Goal: Task Accomplishment & Management: Complete application form

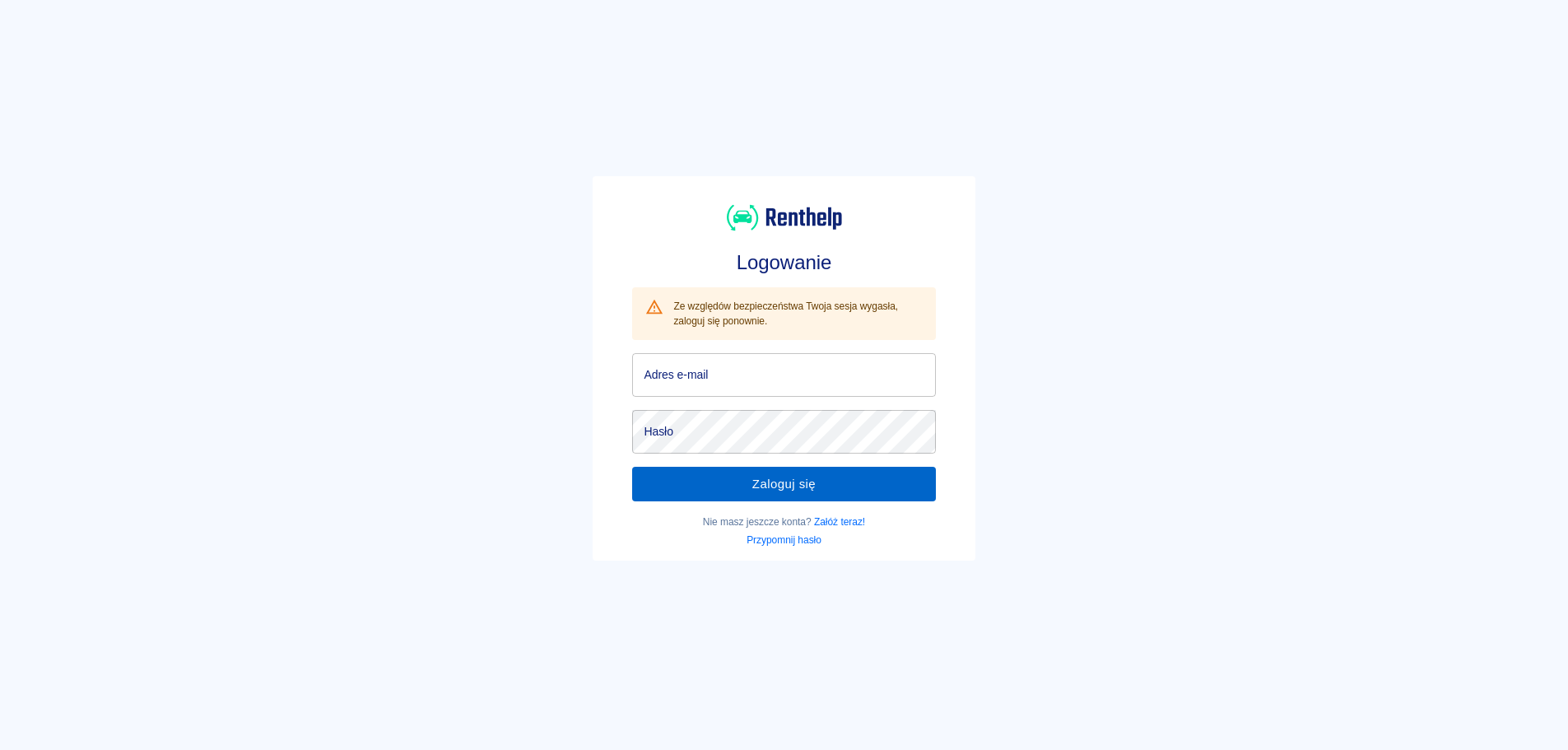
type input "[EMAIL_ADDRESS][DOMAIN_NAME]"
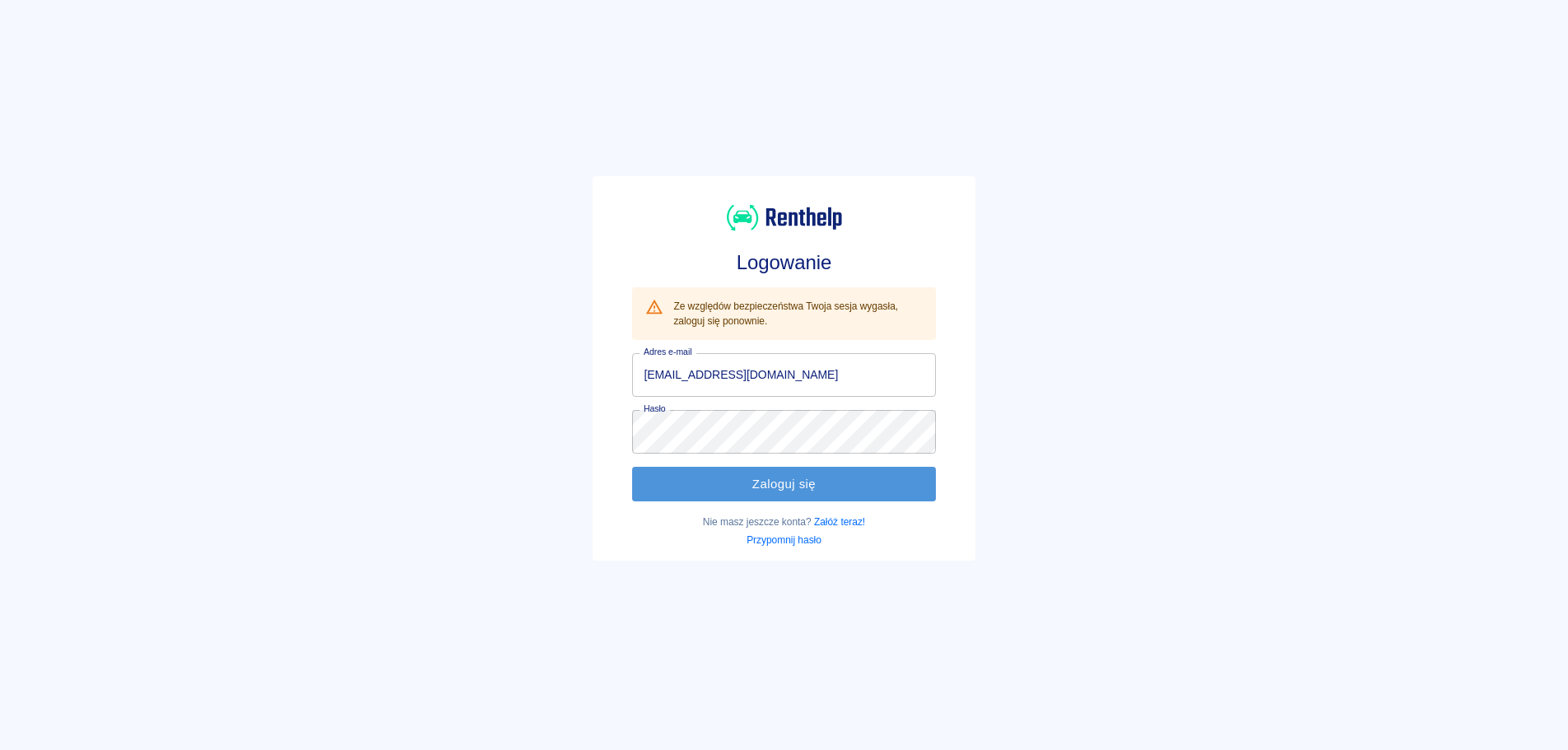
click at [783, 478] on button "Zaloguj się" at bounding box center [783, 484] width 303 height 35
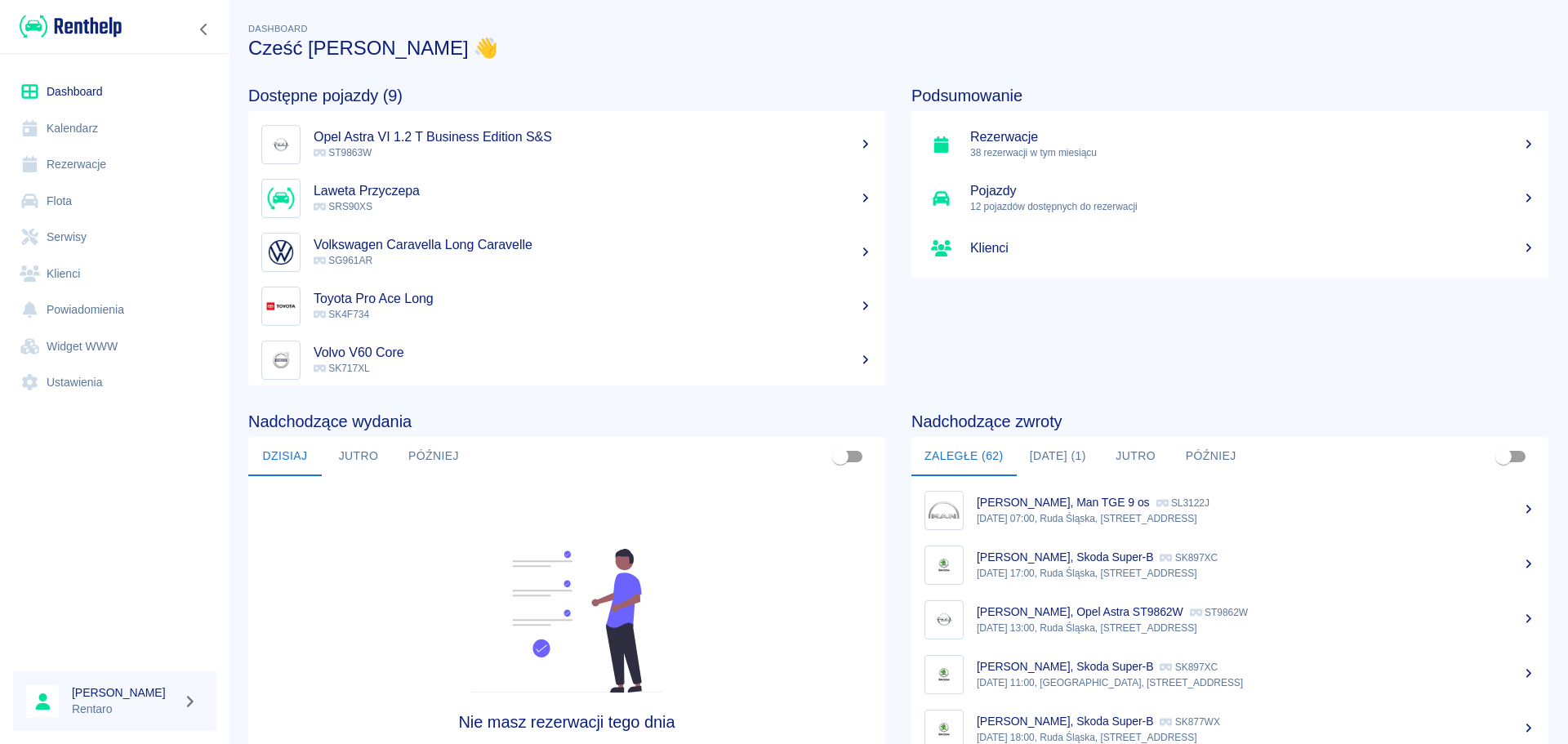
click at [59, 125] on link "Kalendarz" at bounding box center [115, 128] width 203 height 37
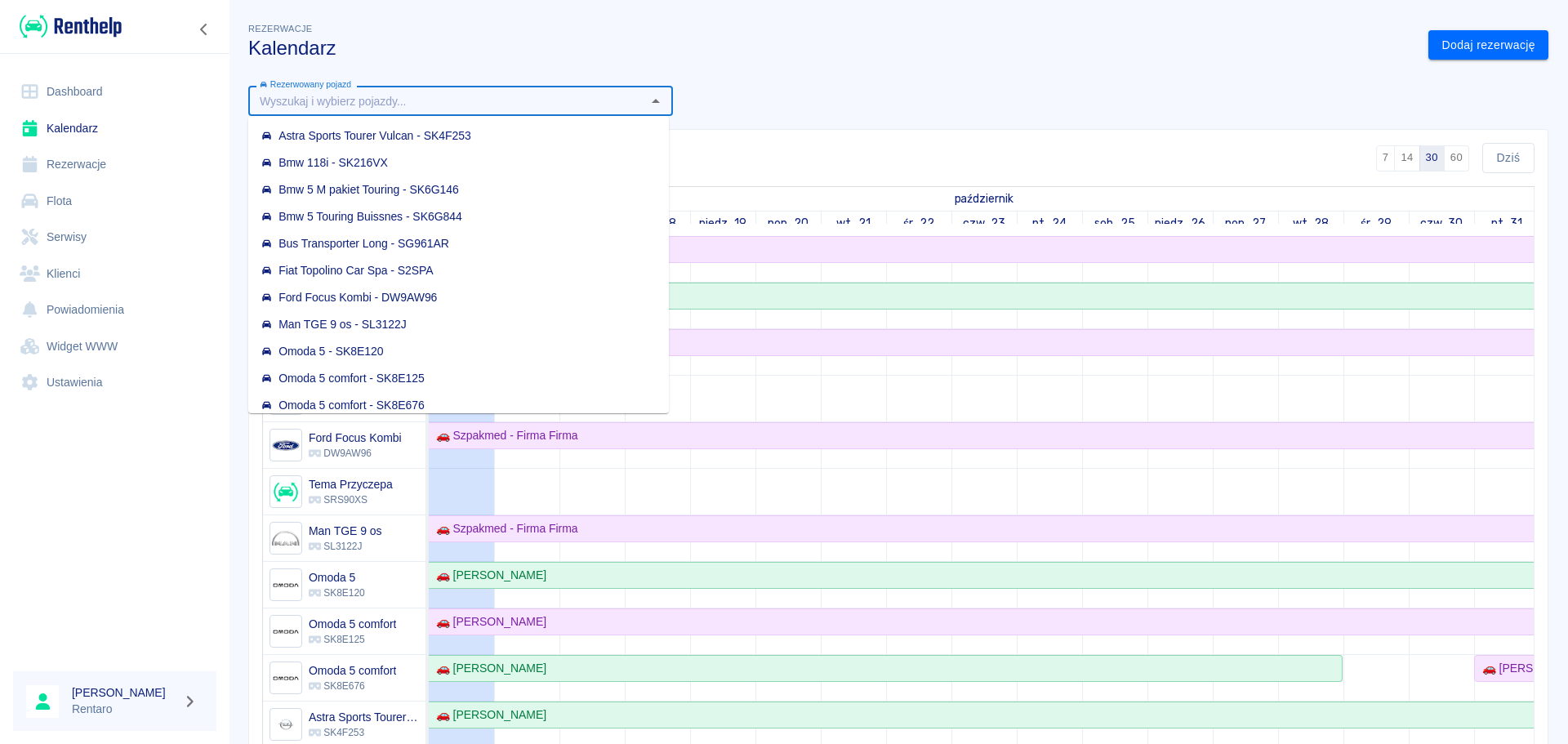
click at [399, 104] on input "Rezerwowany pojazd" at bounding box center [447, 101] width 387 height 21
click at [1515, 39] on link "Dodaj rezerwację" at bounding box center [1488, 45] width 120 height 30
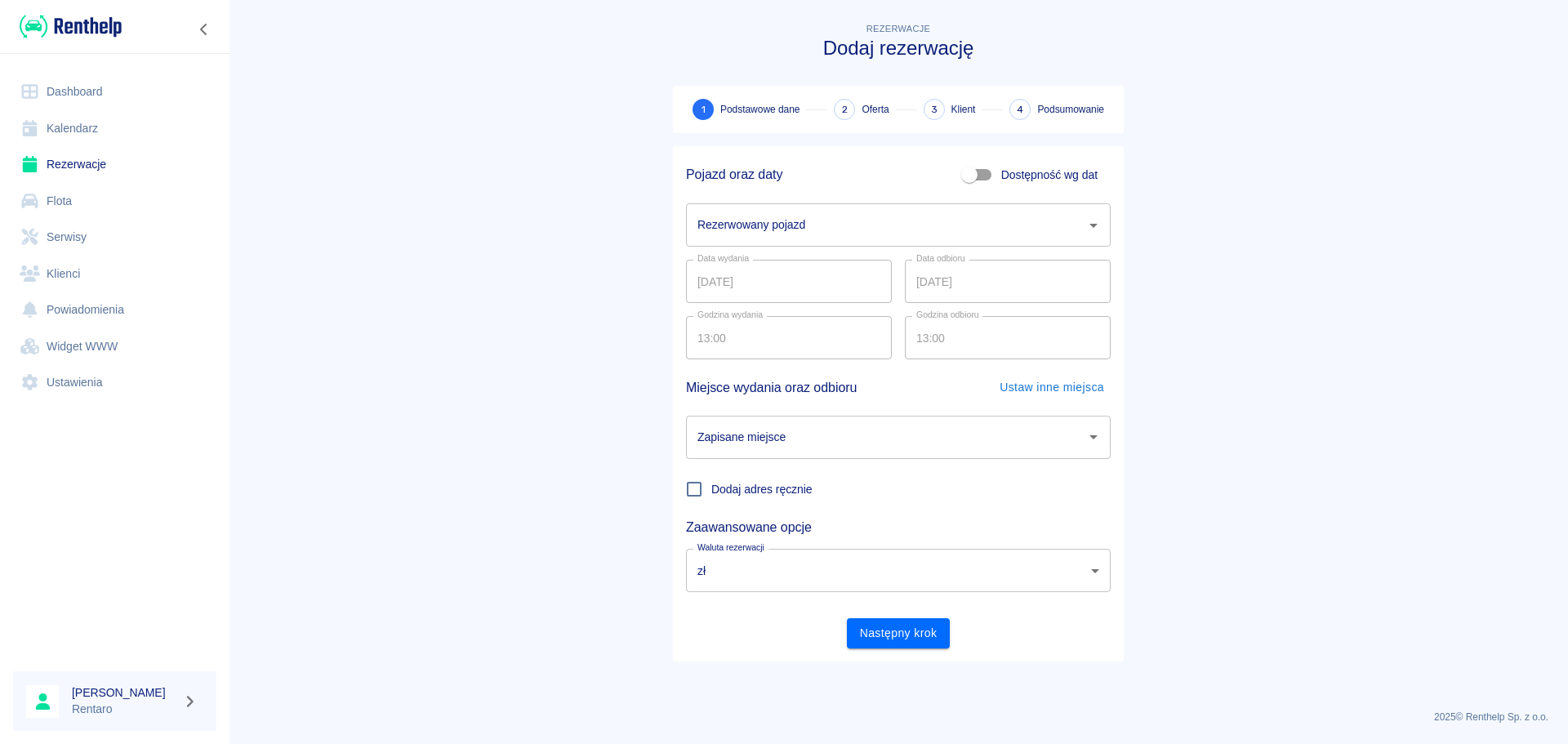
click at [999, 177] on input "Dostępność wg dat" at bounding box center [970, 175] width 93 height 31
checkbox input "true"
click at [746, 231] on input "[DATE]" at bounding box center [789, 225] width 206 height 43
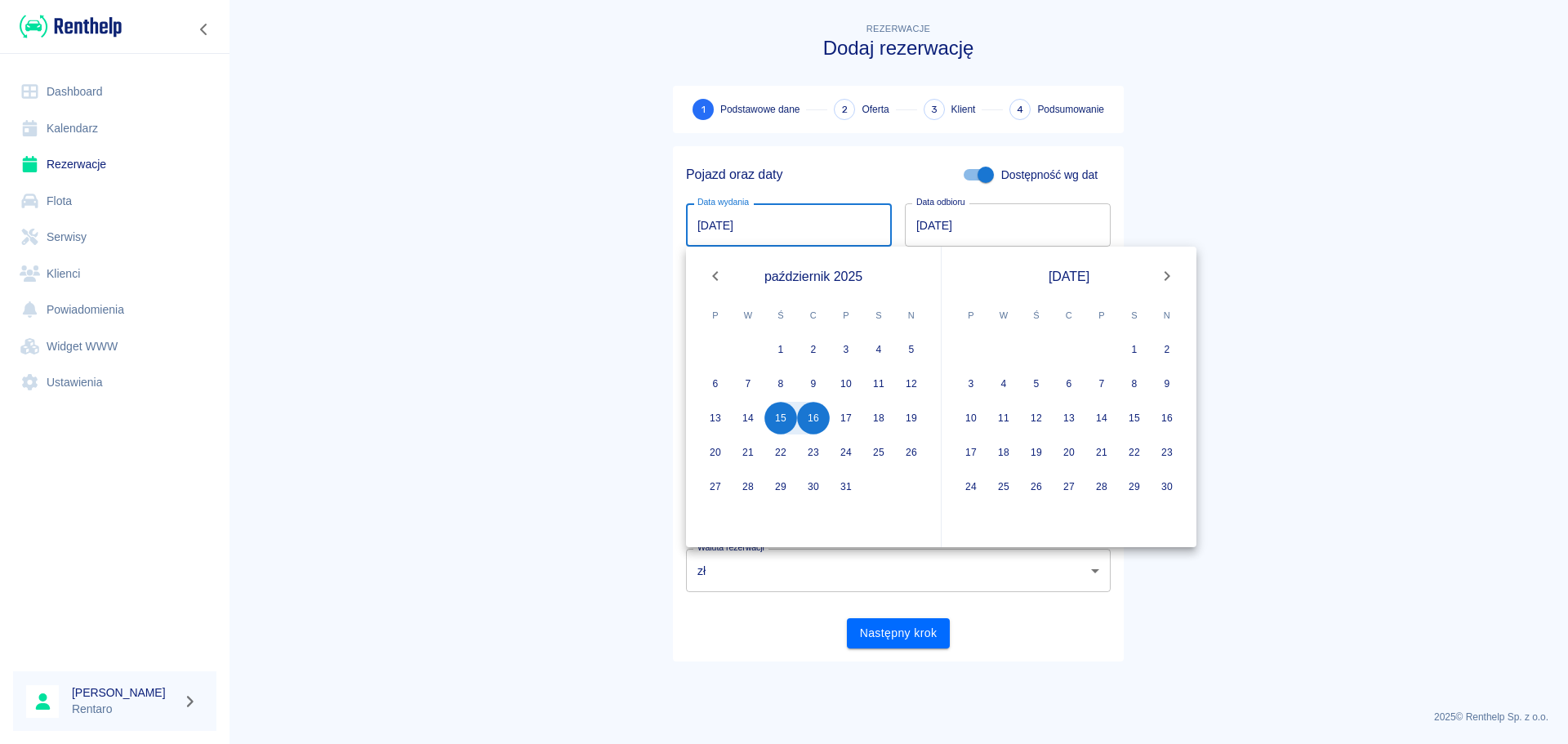
click at [703, 225] on input "[DATE]" at bounding box center [789, 225] width 206 height 43
click at [850, 450] on button "24" at bounding box center [846, 452] width 33 height 33
type input "[DATE]"
type input "DD.MM.YYYY"
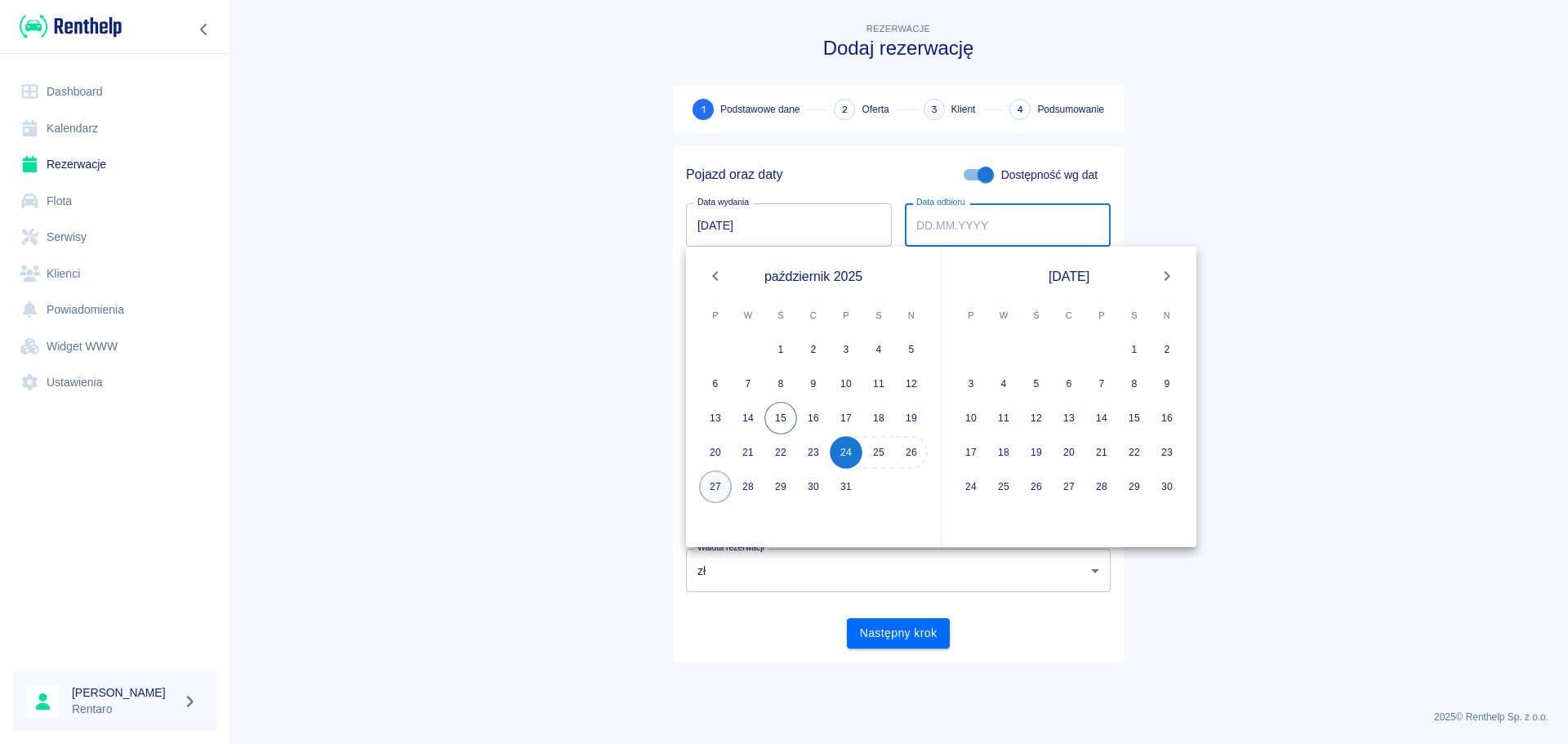
click at [722, 493] on button "27" at bounding box center [716, 487] width 33 height 33
type input "[DATE]"
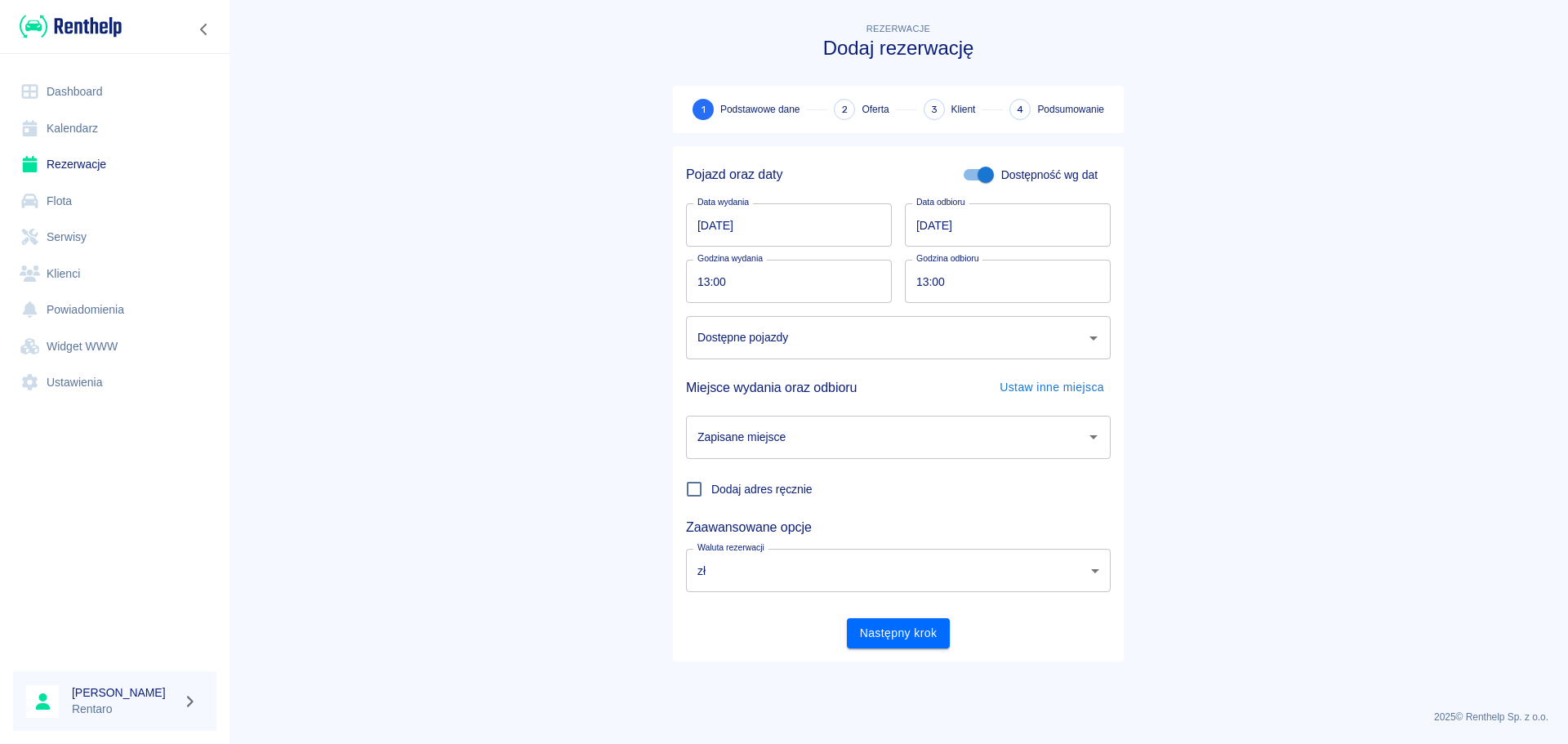
drag, startPoint x: 813, startPoint y: 357, endPoint x: 826, endPoint y: 341, distance: 20.6
click at [813, 356] on div "Dostępne pojazdy" at bounding box center [898, 338] width 425 height 43
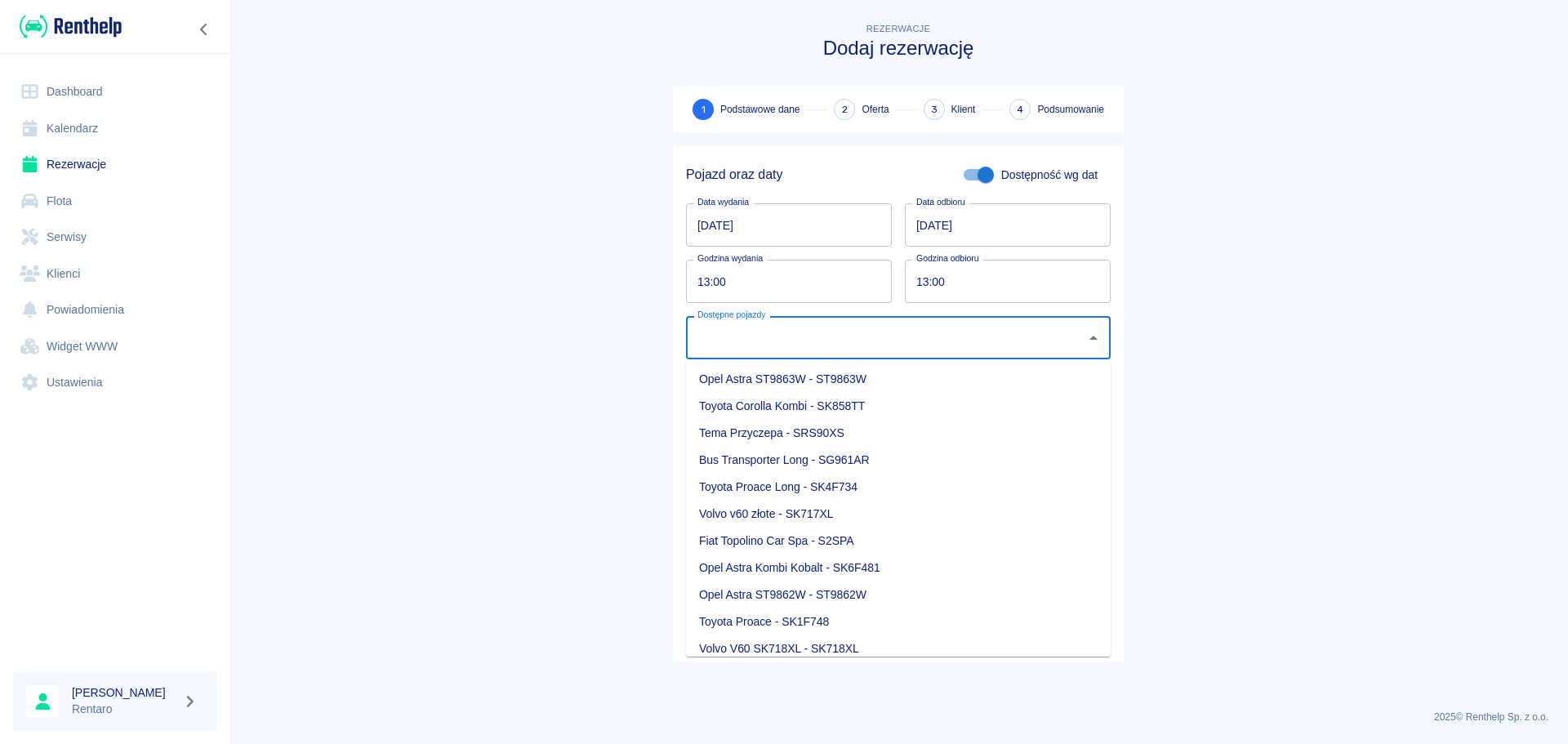
click at [805, 571] on li "Opel Astra Kombi Kobalt - SK6F481" at bounding box center [898, 567] width 425 height 27
type input "Opel Astra Kombi Kobalt - SK6F481"
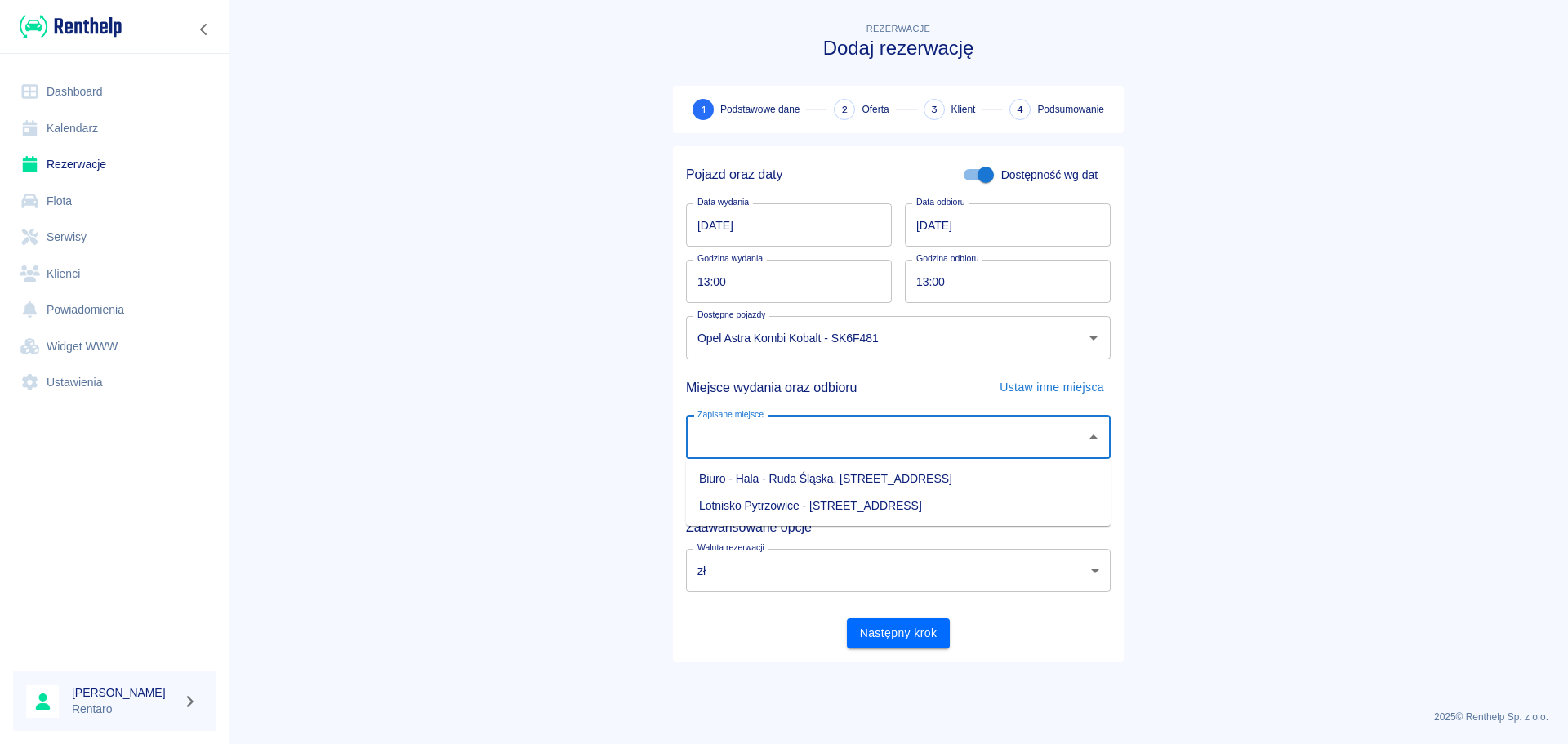
click at [849, 434] on input "Zapisane miejsce" at bounding box center [886, 437] width 386 height 28
click at [836, 474] on li "Biuro - Hala - Ruda Śląska, [STREET_ADDRESS]" at bounding box center [898, 479] width 425 height 27
type input "Biuro - Hala - Ruda Śląska, [STREET_ADDRESS]"
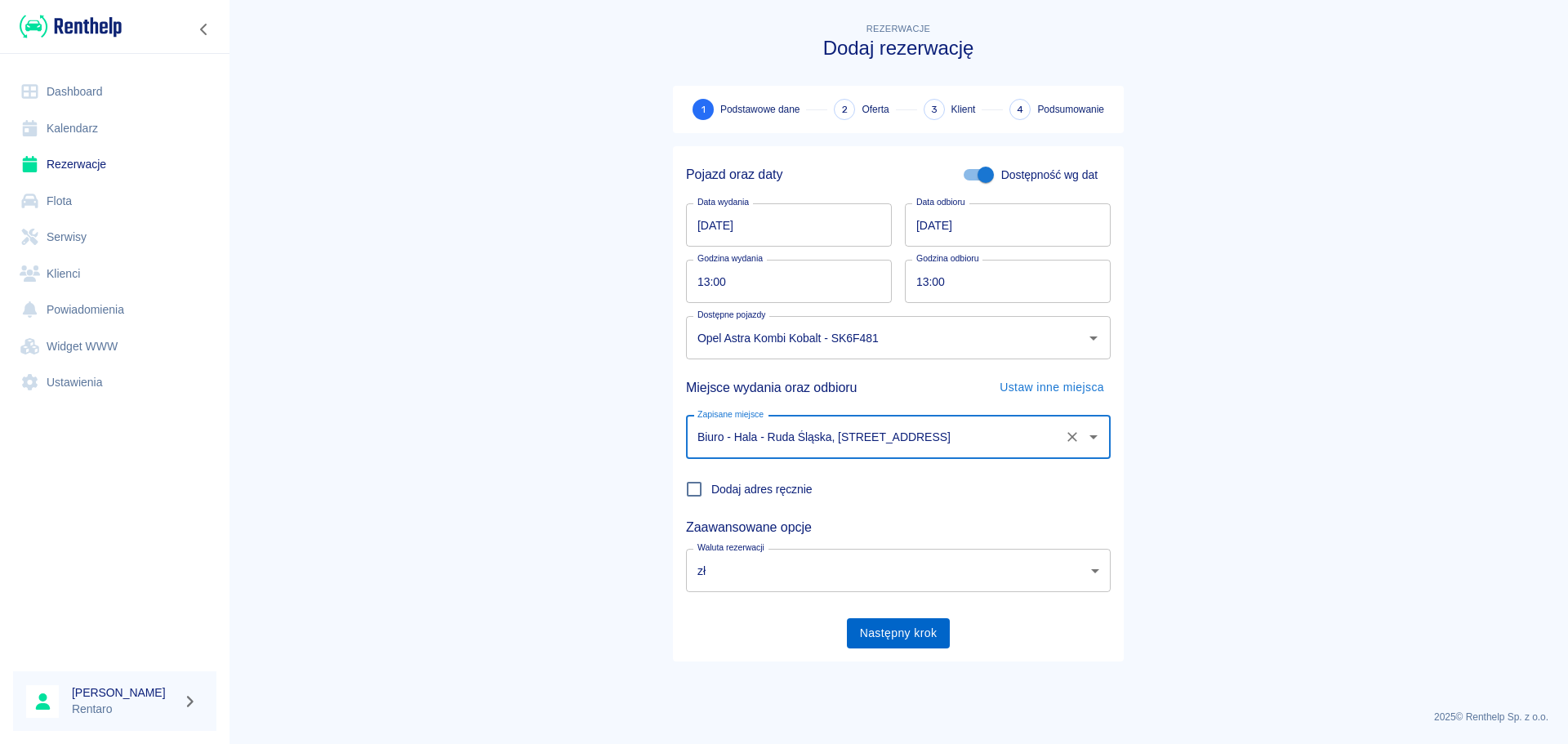
click at [912, 631] on button "Następny krok" at bounding box center [898, 633] width 103 height 30
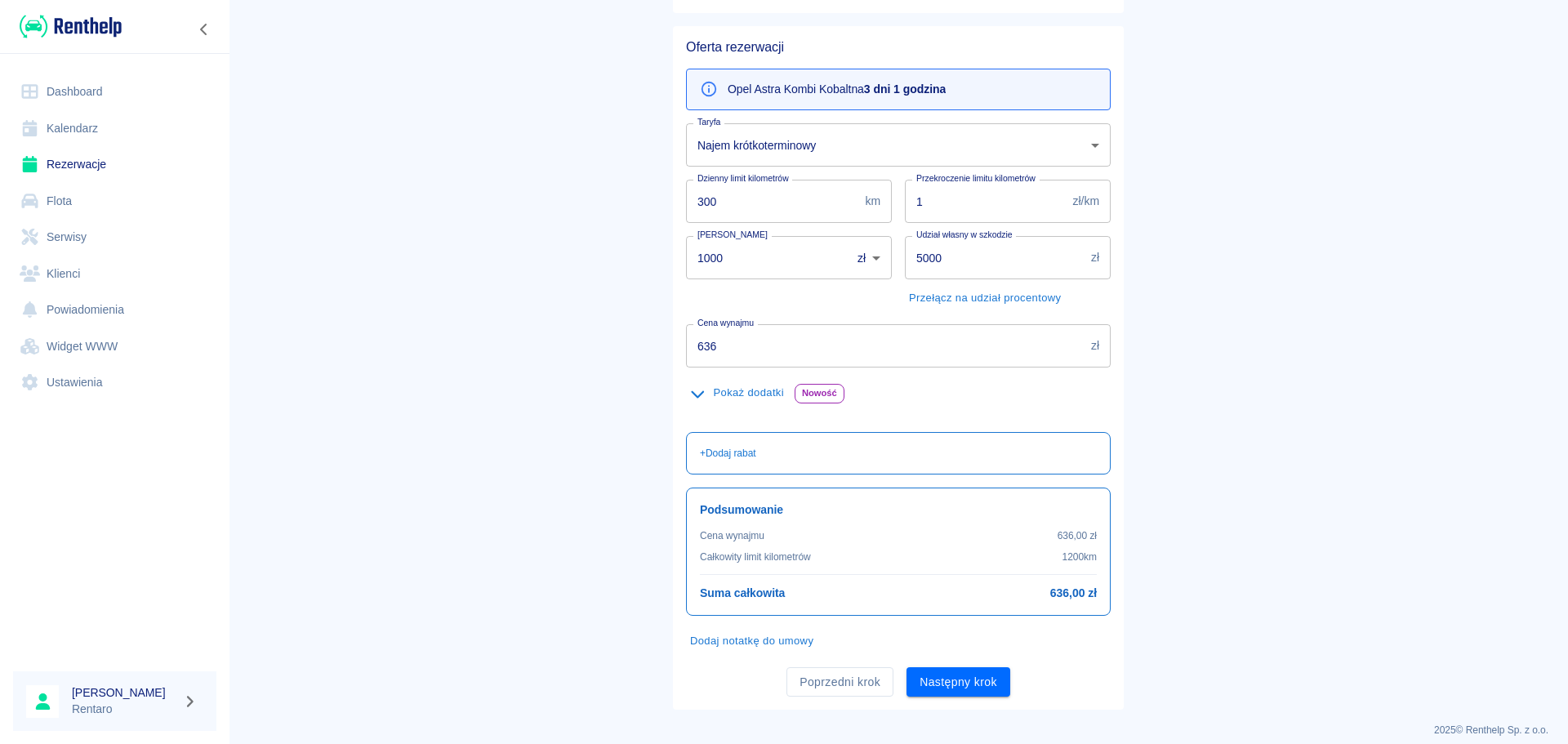
scroll to position [133, 0]
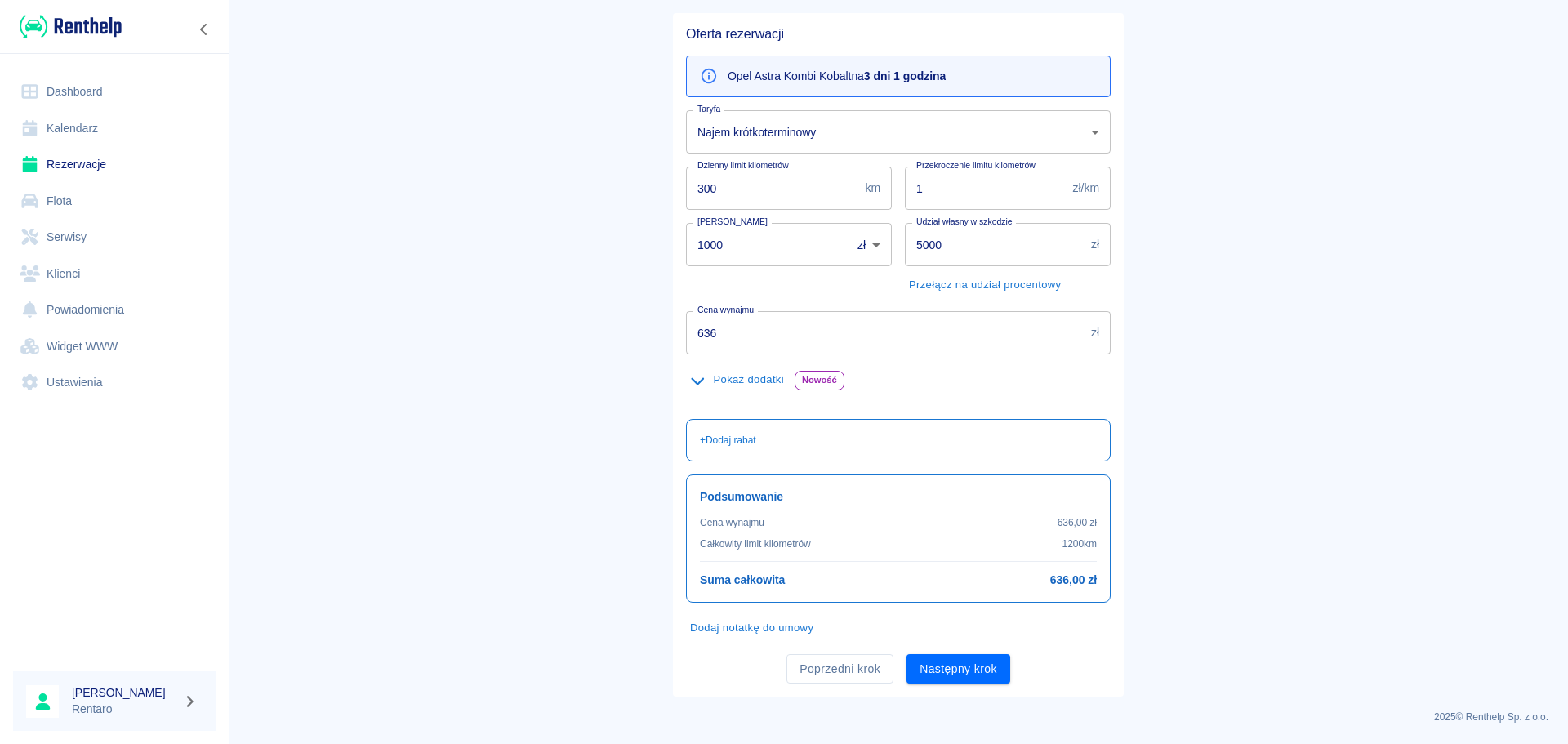
click at [742, 323] on input "636" at bounding box center [885, 332] width 399 height 43
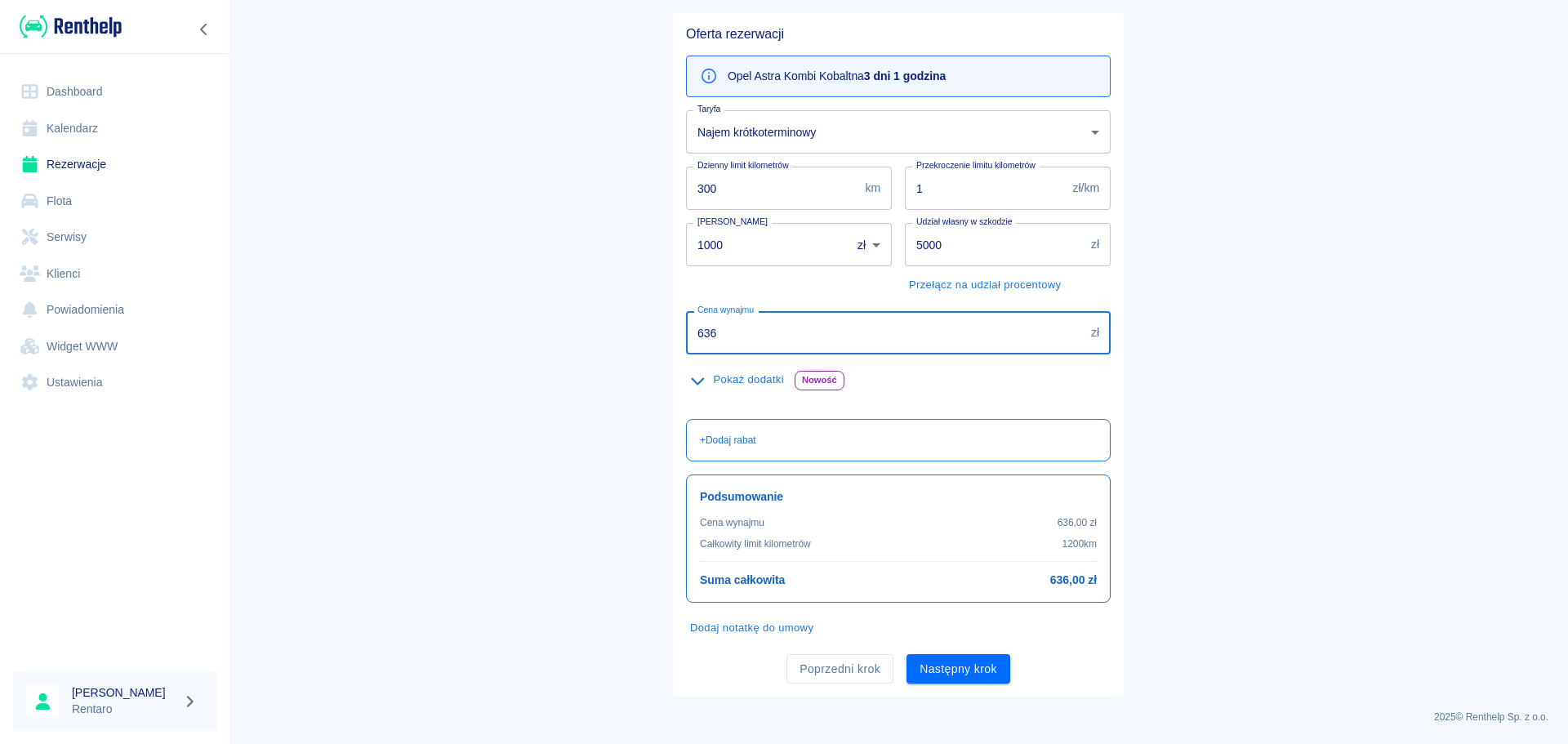
click at [742, 324] on input "636" at bounding box center [885, 332] width 399 height 43
click at [737, 334] on input "636" at bounding box center [885, 332] width 399 height 43
click at [737, 335] on input "636" at bounding box center [885, 332] width 399 height 43
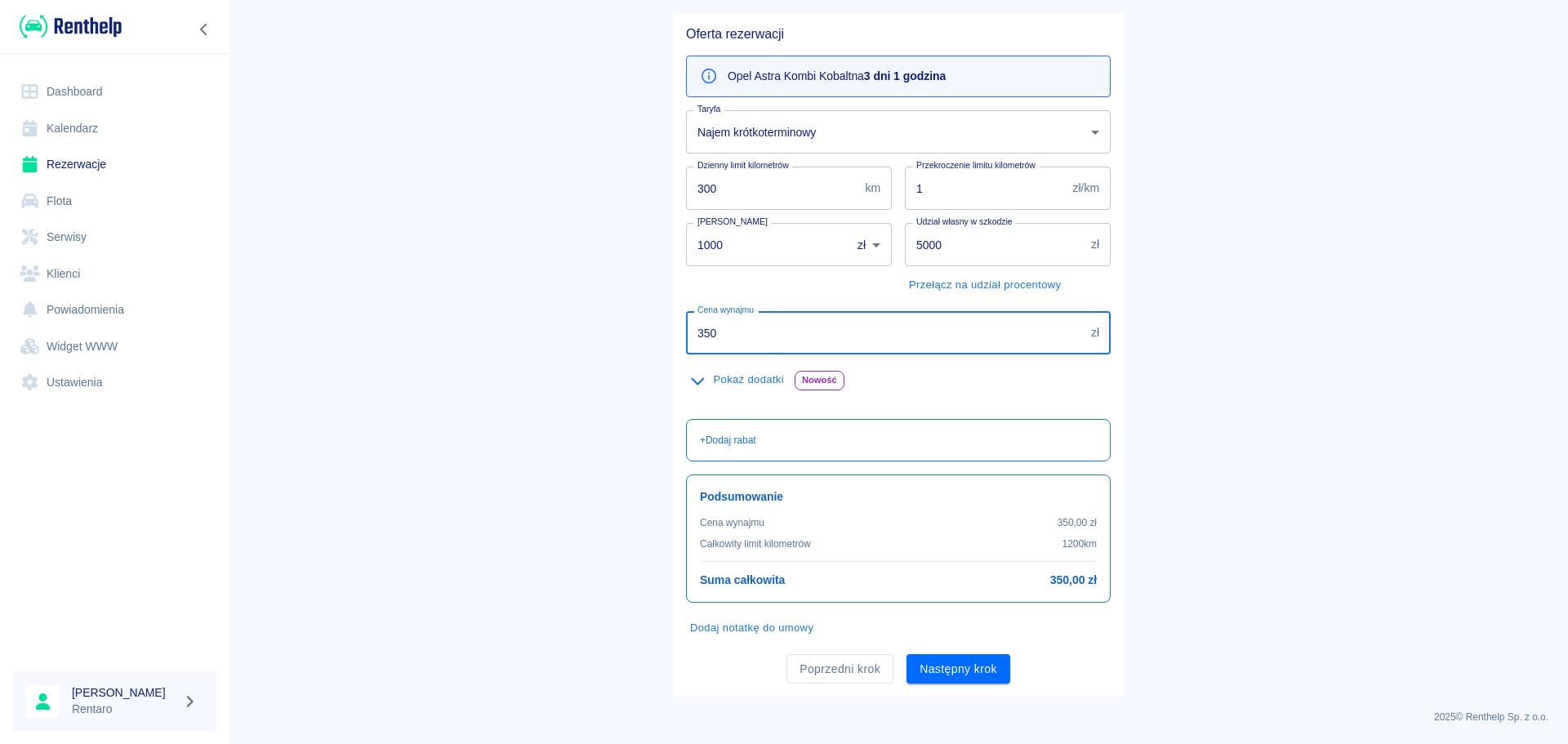
type input "350"
click at [1323, 388] on main "Rezerwacje Dodaj rezerwację Podstawowe dane 2 Oferta 3 Klient 4 Podsumowanie Of…" at bounding box center [898, 291] width 1339 height 810
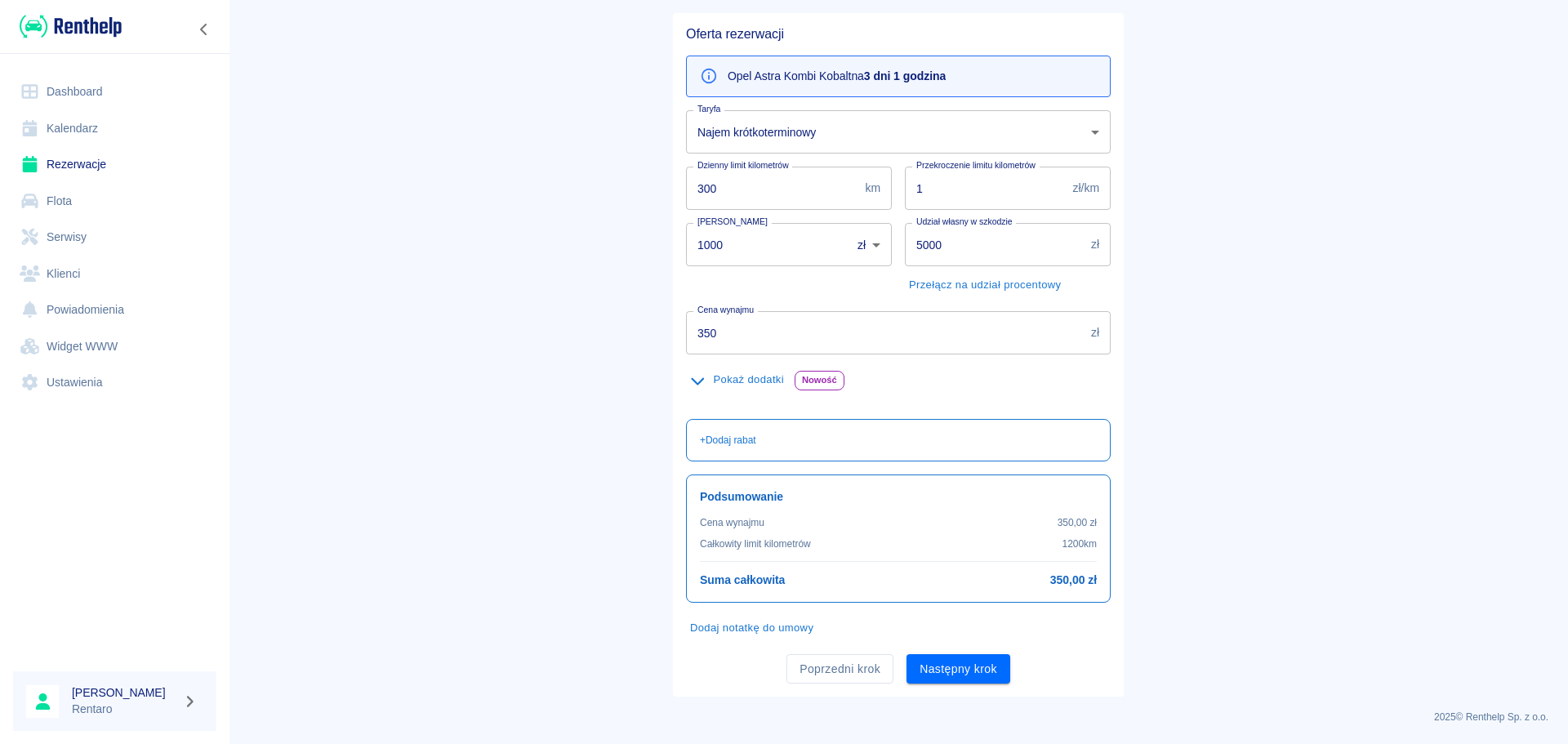
click at [967, 674] on button "Następny krok" at bounding box center [958, 669] width 103 height 30
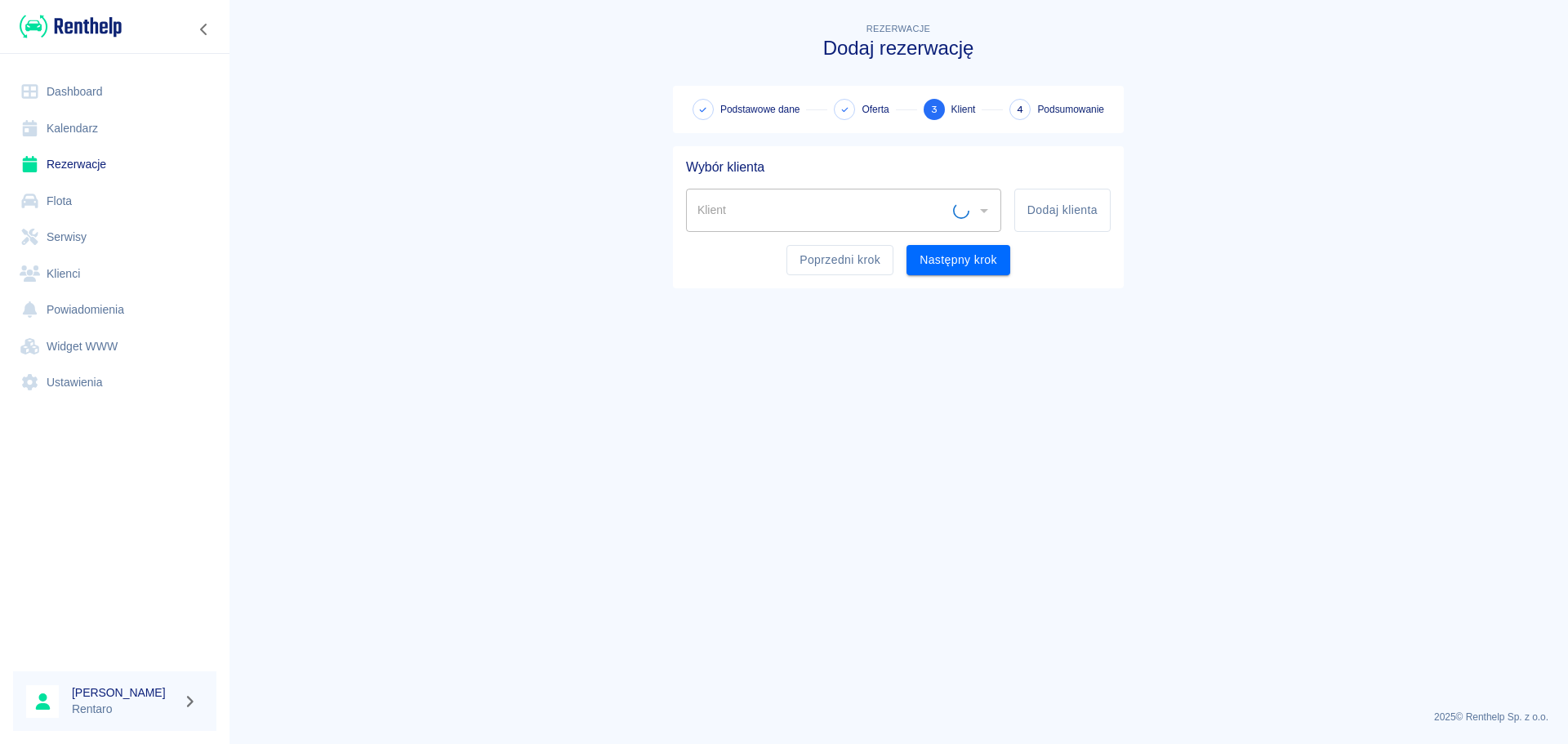
scroll to position [0, 0]
click at [777, 229] on div "Klient" at bounding box center [844, 210] width 315 height 43
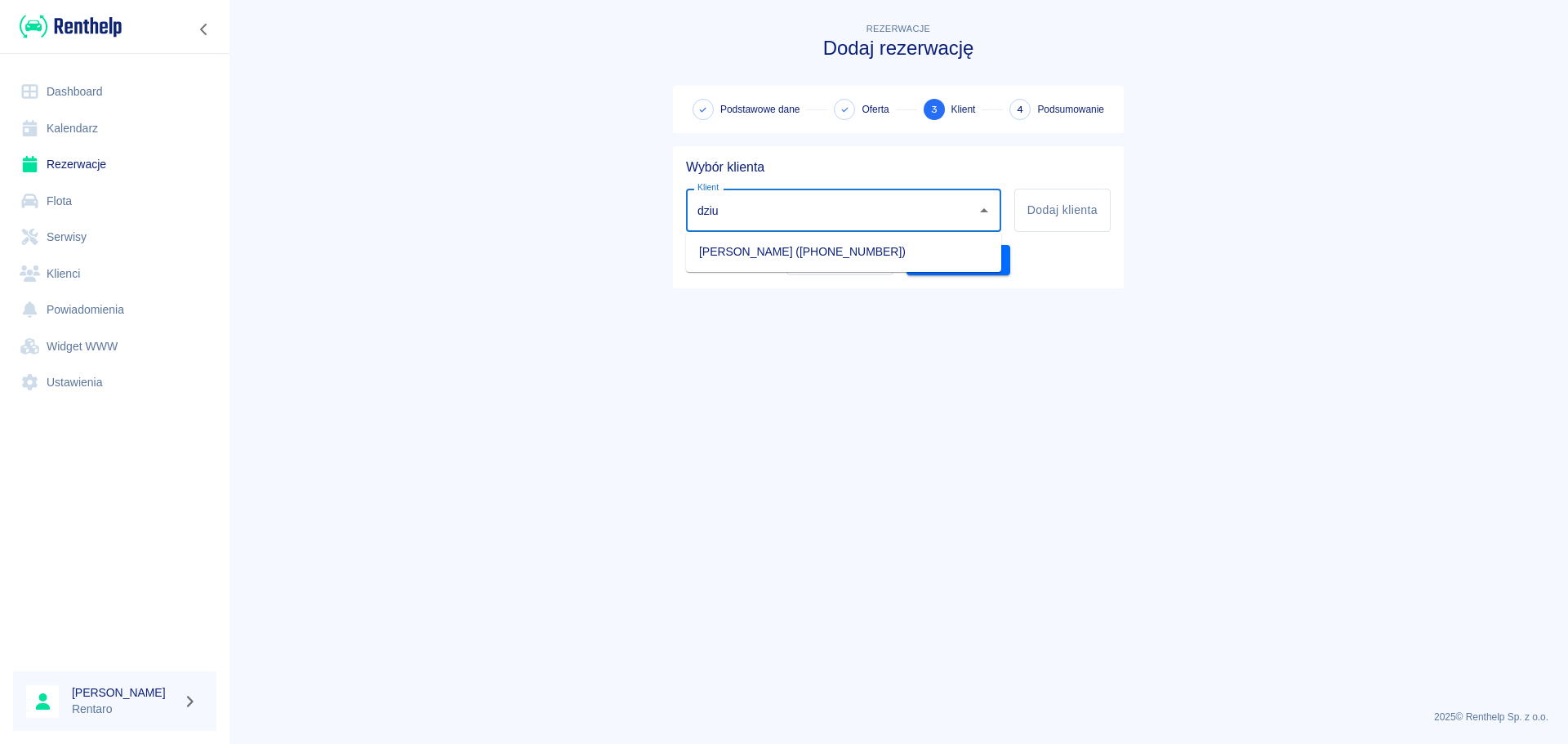
click at [803, 249] on li "[PERSON_NAME] ([PHONE_NUMBER])" at bounding box center [844, 251] width 315 height 27
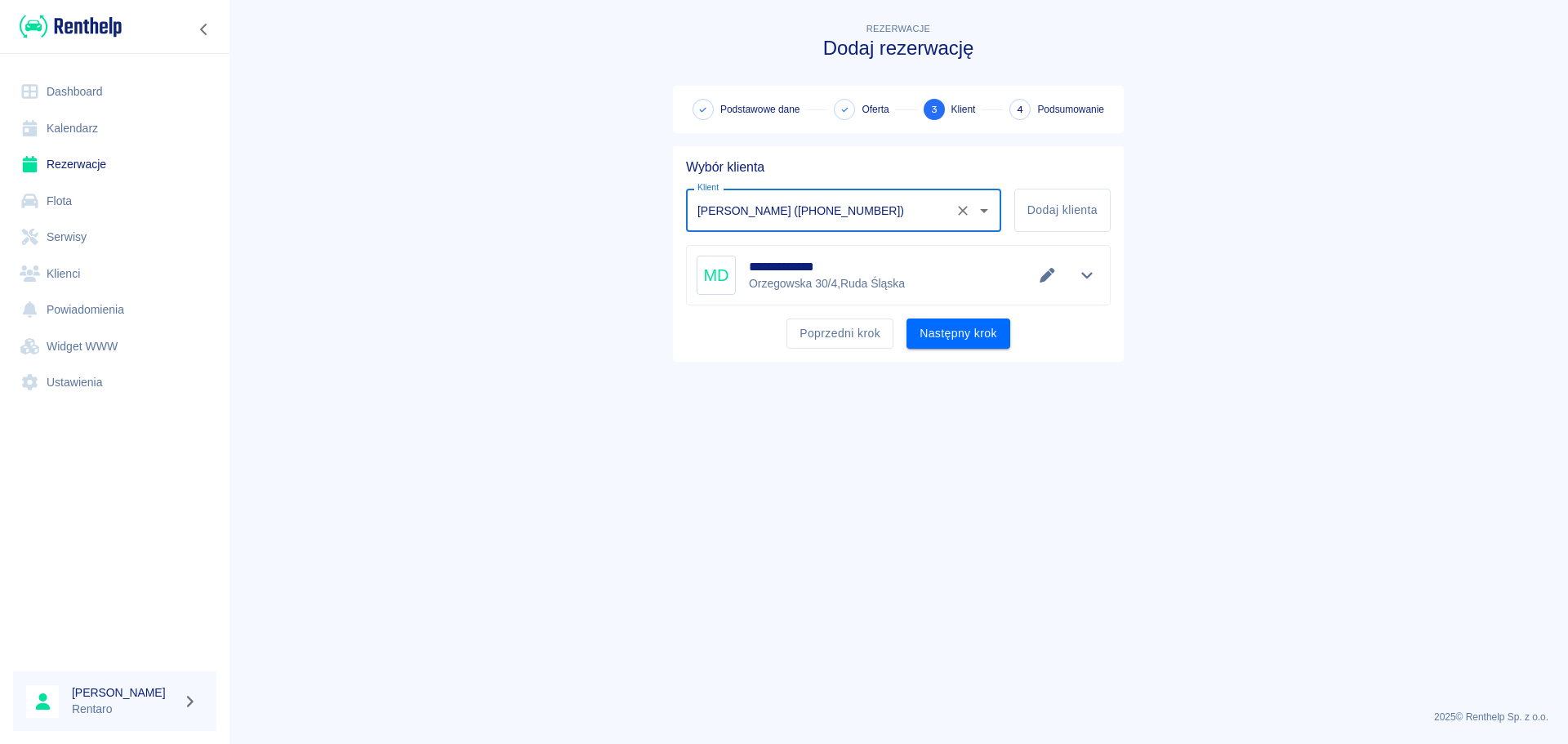
type input "[PERSON_NAME] ([PHONE_NUMBER])"
click at [926, 338] on button "Następny krok" at bounding box center [958, 333] width 103 height 30
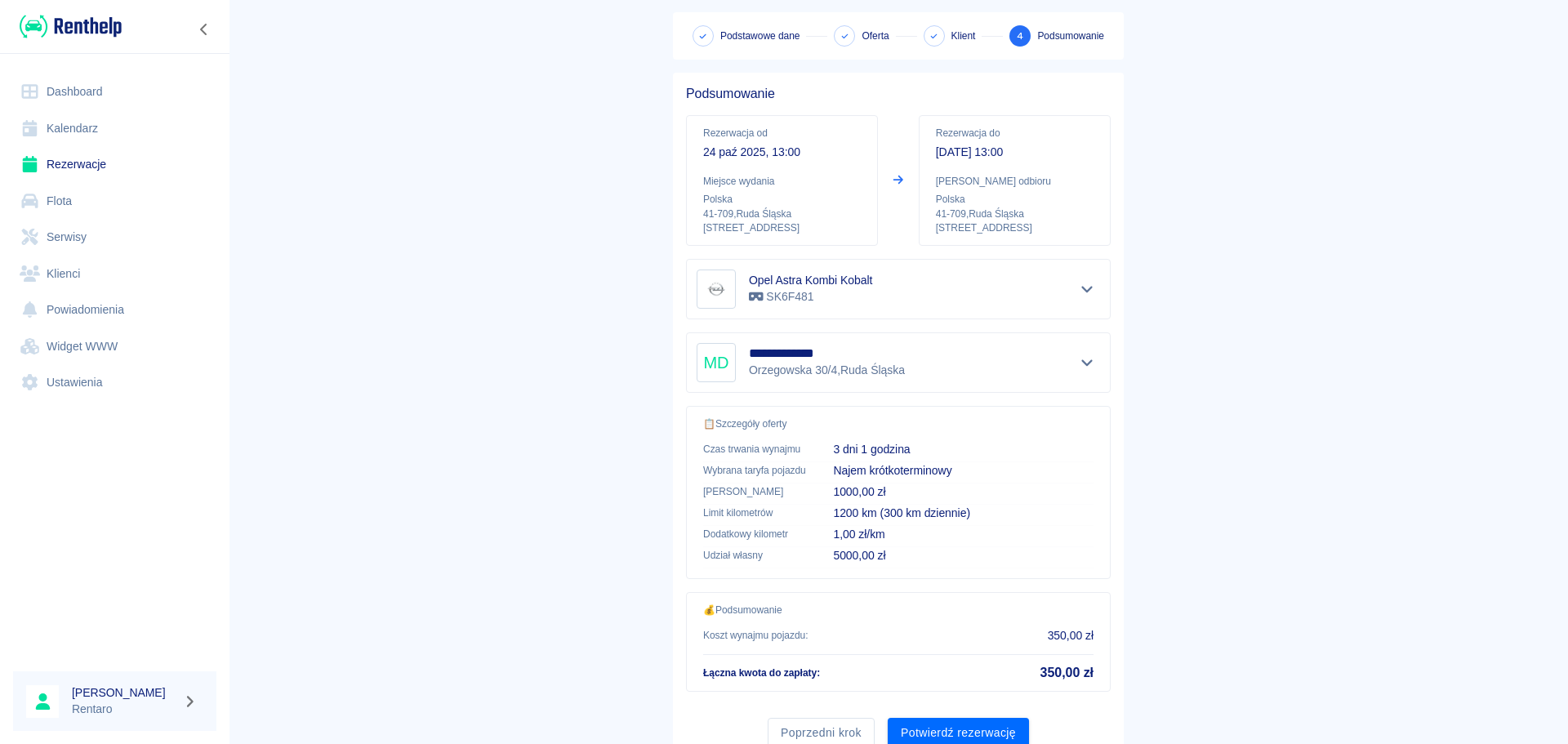
scroll to position [137, 0]
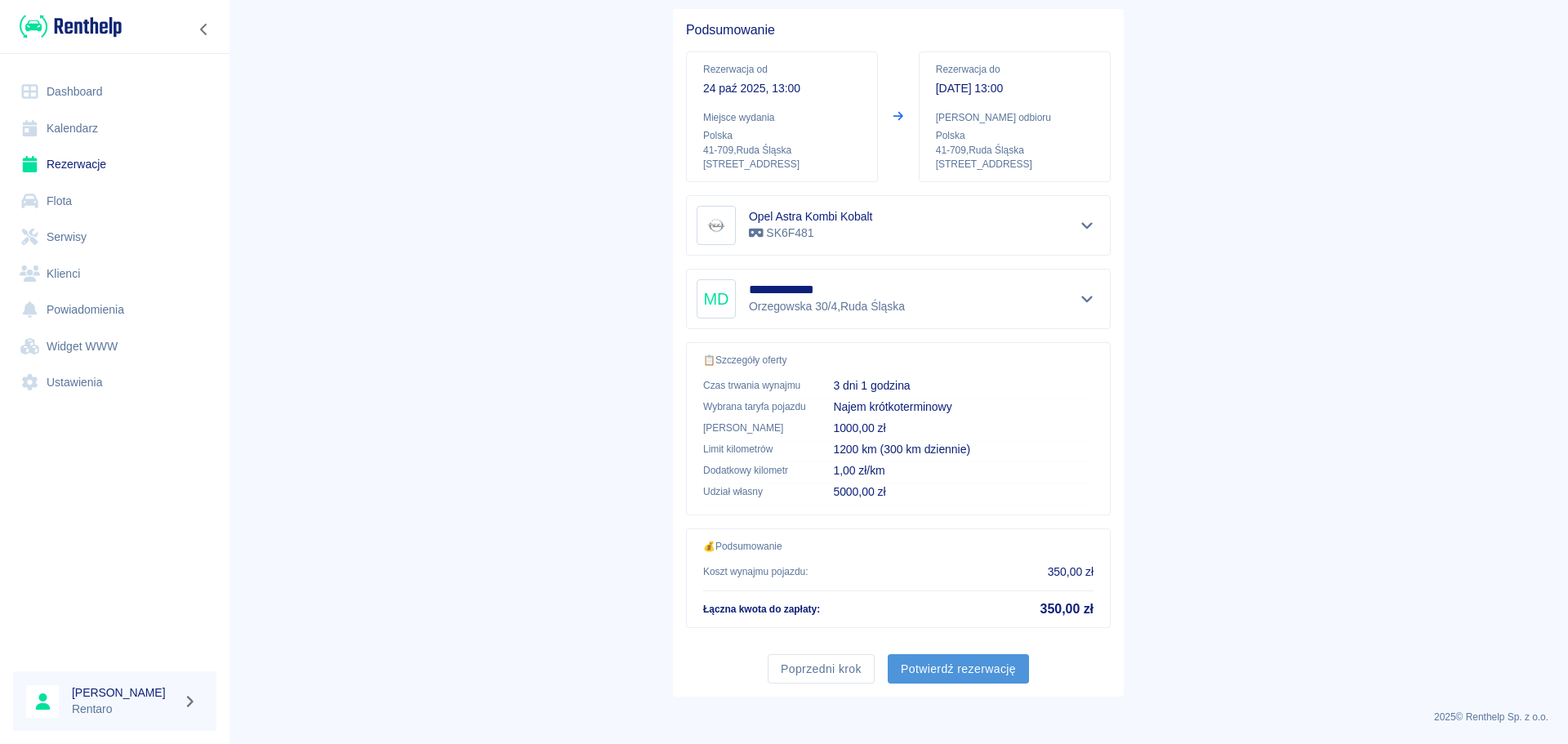
click at [943, 663] on button "Potwierdź rezerwację" at bounding box center [958, 669] width 141 height 30
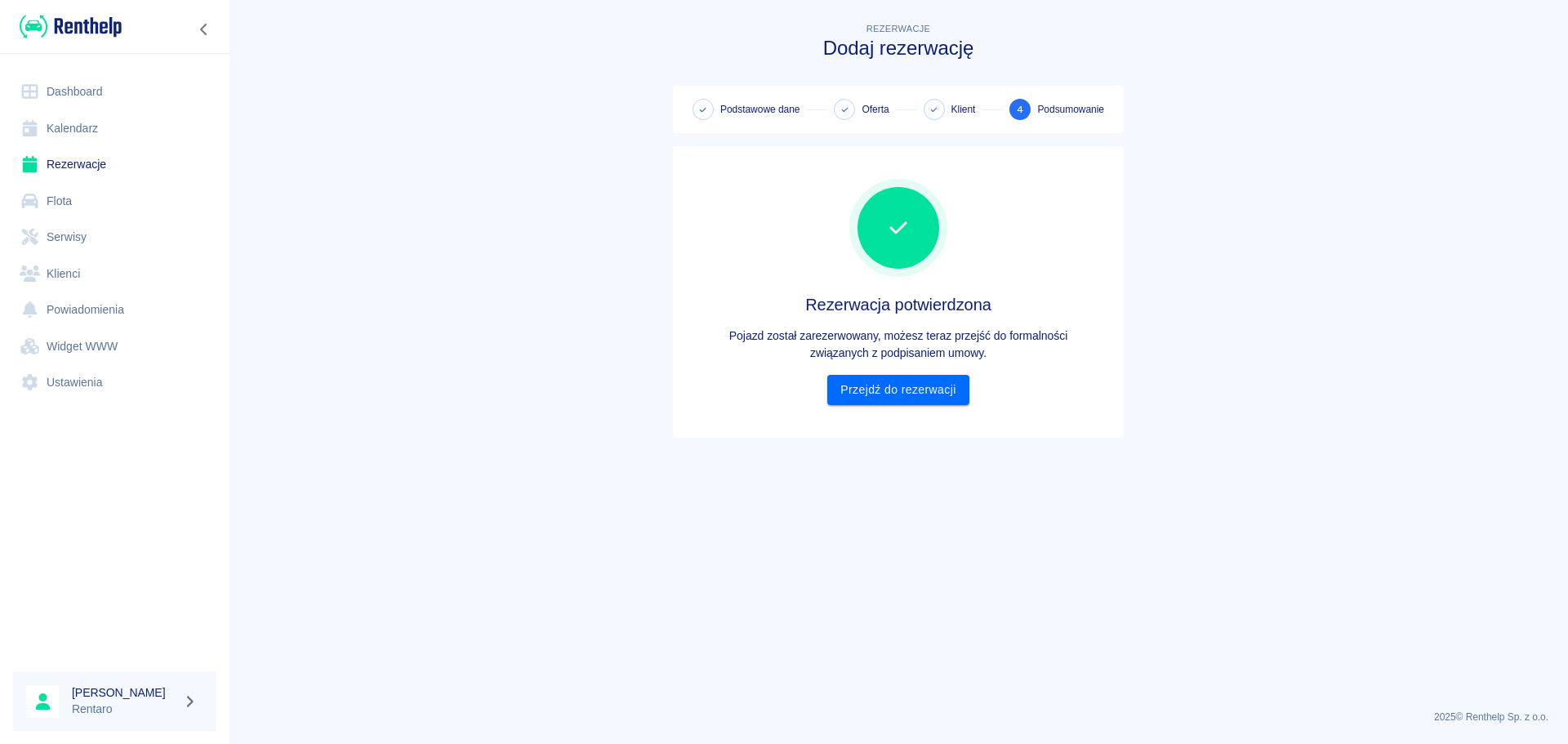
scroll to position [0, 0]
click at [876, 393] on link "Przejdź do rezerwacji" at bounding box center [898, 389] width 141 height 30
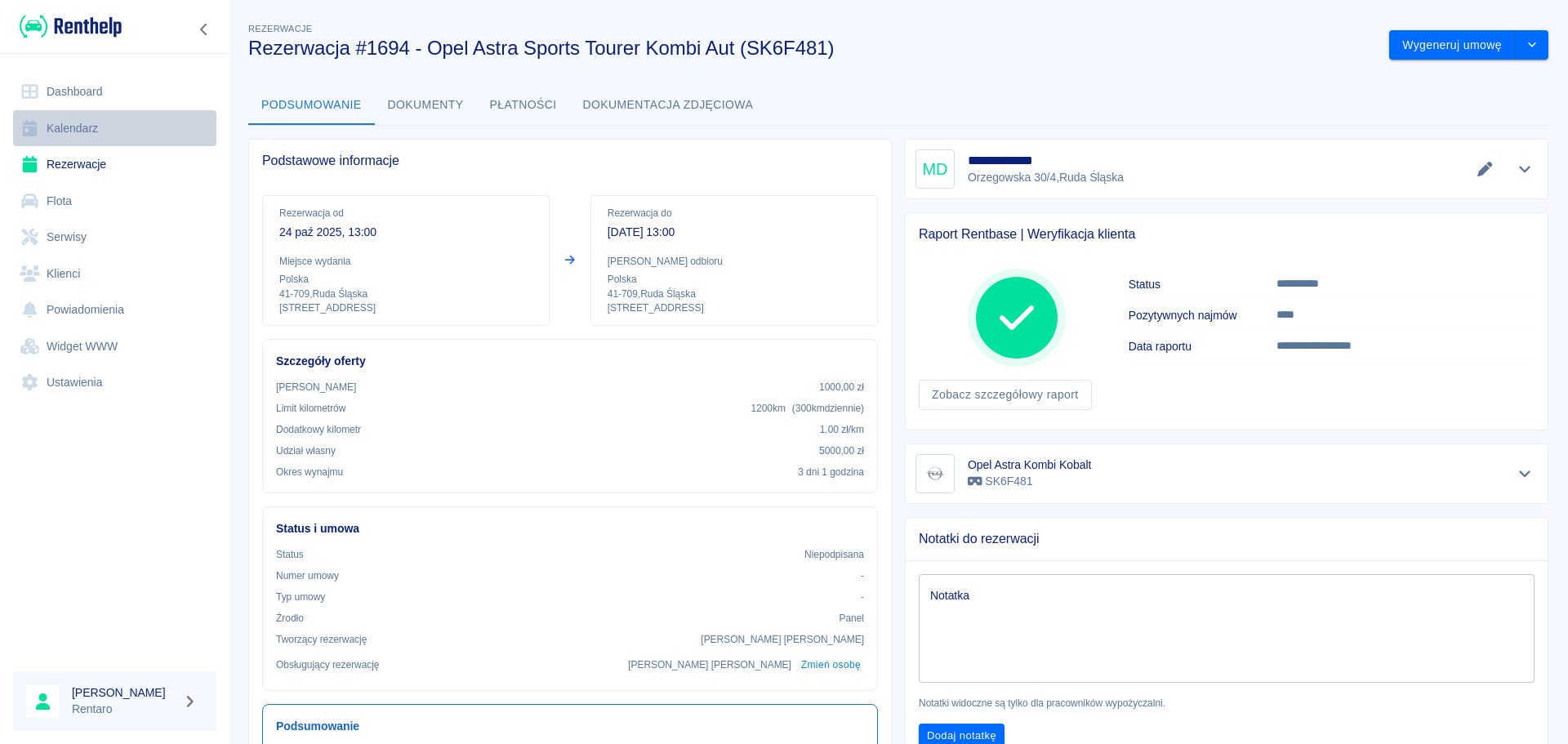
click at [82, 141] on link "Kalendarz" at bounding box center [115, 128] width 203 height 37
